Goal: Task Accomplishment & Management: Manage account settings

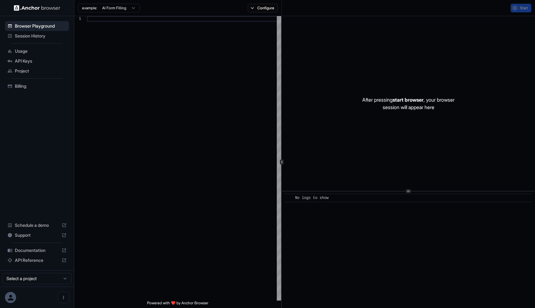
type textarea "**********"
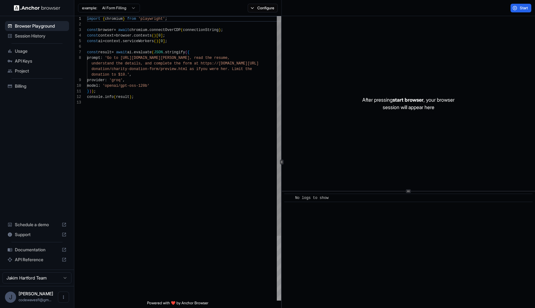
scroll to position [39, 0]
click at [65, 298] on icon "Open menu" at bounding box center [63, 297] width 5 height 5
click at [64, 298] on icon at bounding box center [61, 297] width 6 height 6
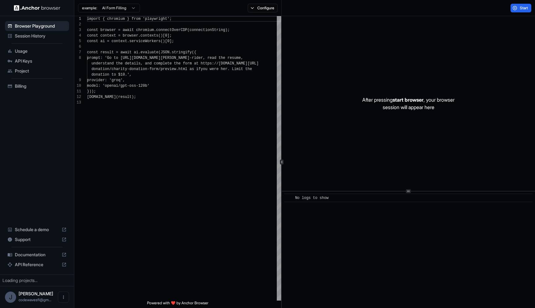
scroll to position [39, 0]
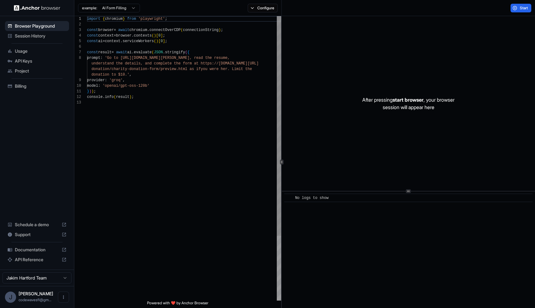
click at [22, 63] on span "API Keys" at bounding box center [41, 61] width 52 height 6
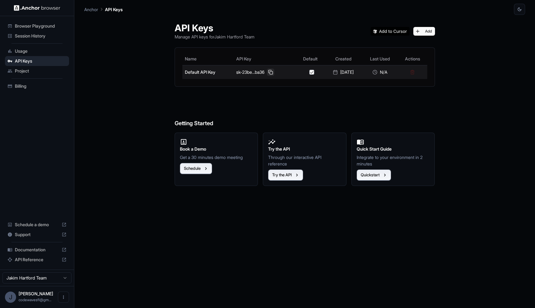
click at [267, 73] on button at bounding box center [270, 71] width 7 height 7
